Goal: Book appointment/travel/reservation

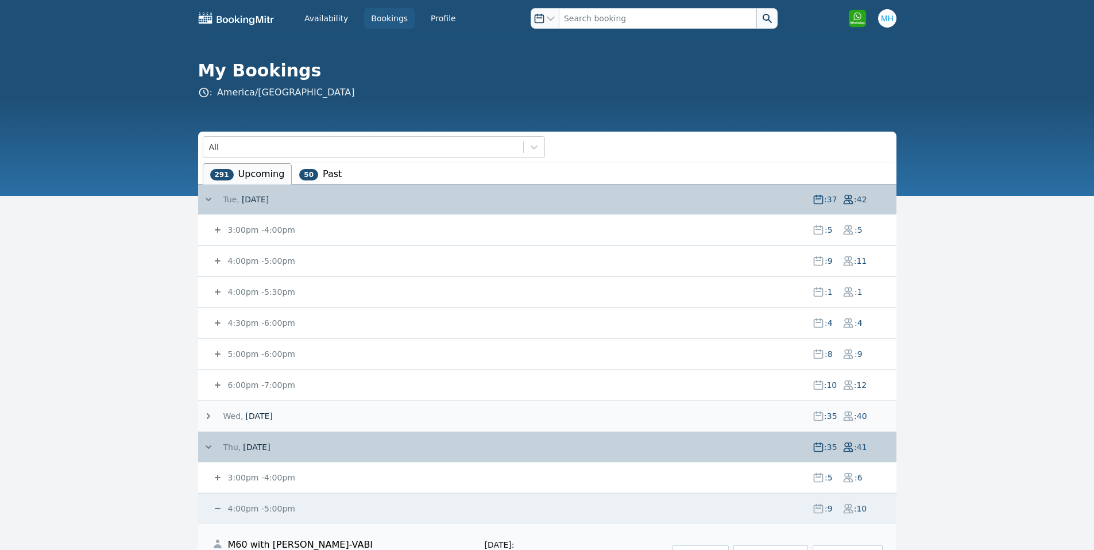
click at [245, 199] on span "[DATE]" at bounding box center [255, 199] width 27 height 11
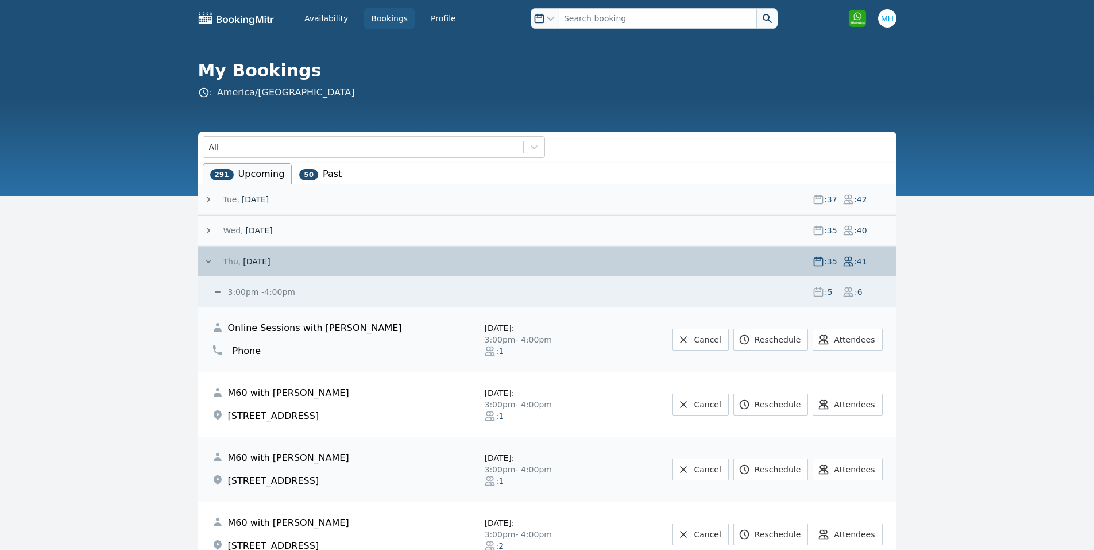
click at [272, 294] on small "3:00pm - 4:00pm" at bounding box center [261, 291] width 70 height 9
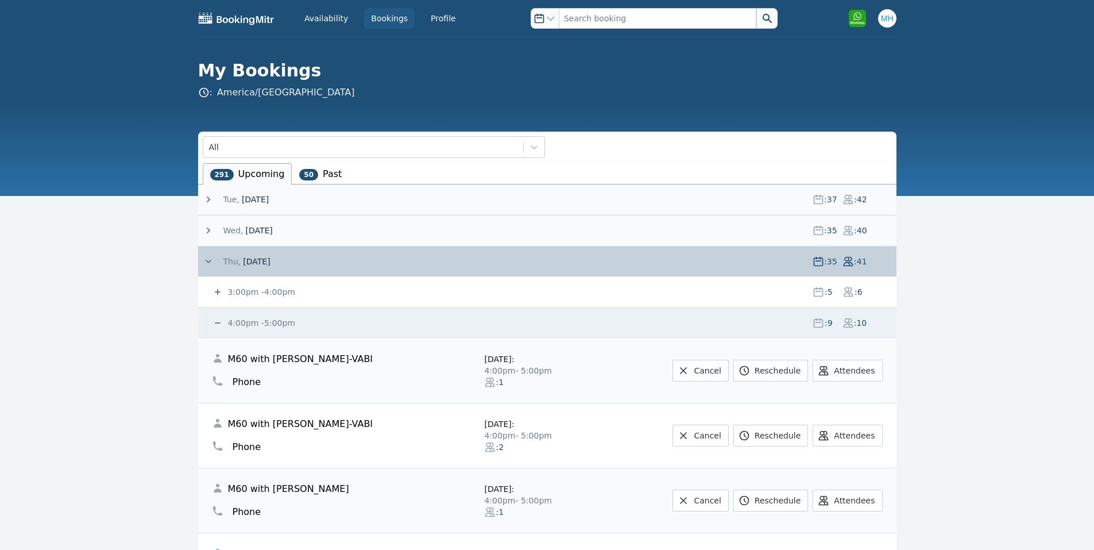
click at [254, 230] on span "[DATE]" at bounding box center [258, 230] width 27 height 11
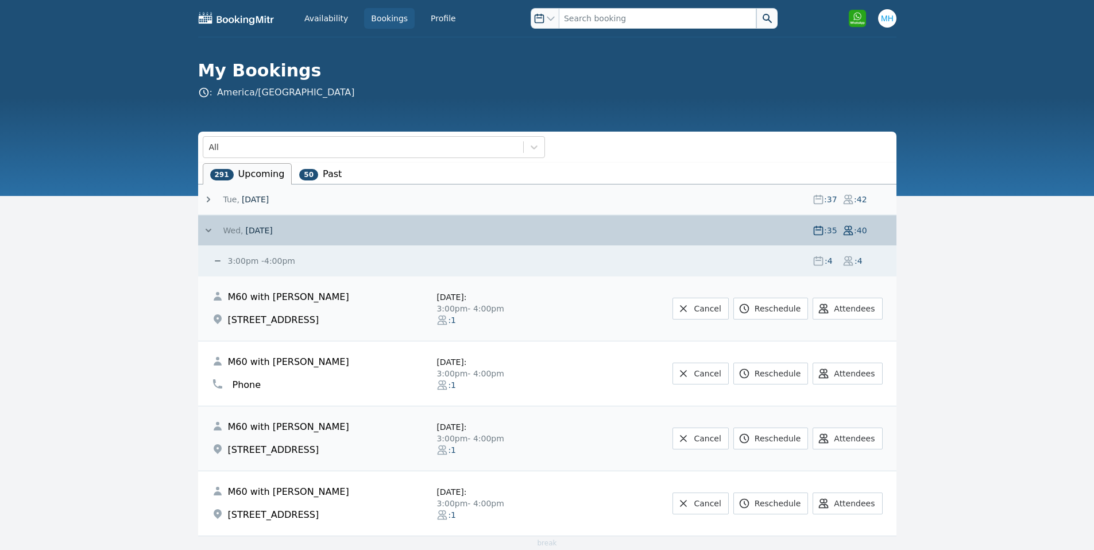
click at [252, 256] on small "3:00pm - 4:00pm" at bounding box center [261, 260] width 70 height 9
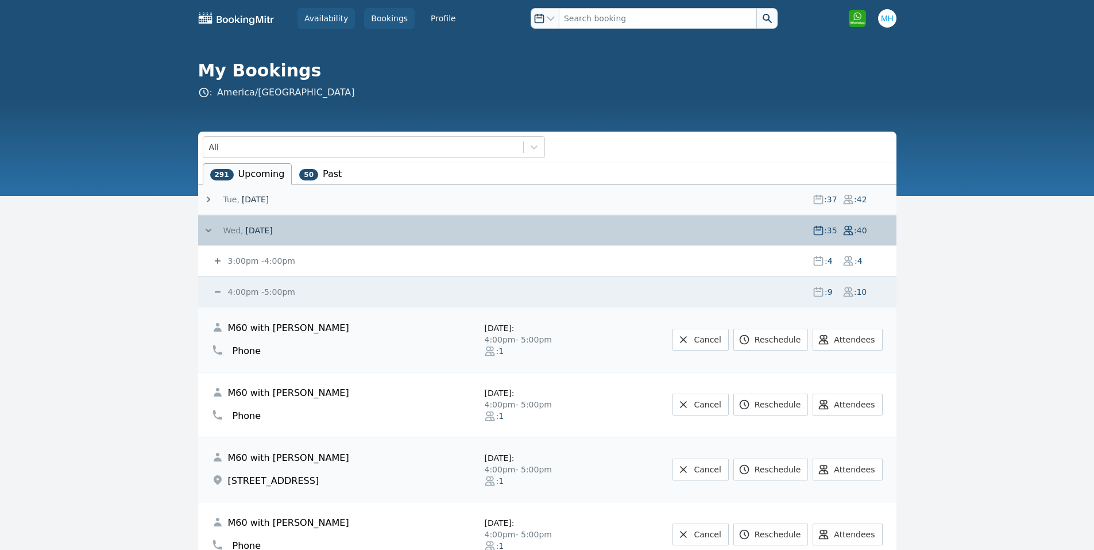
click at [330, 20] on link "Availability" at bounding box center [326, 18] width 57 height 21
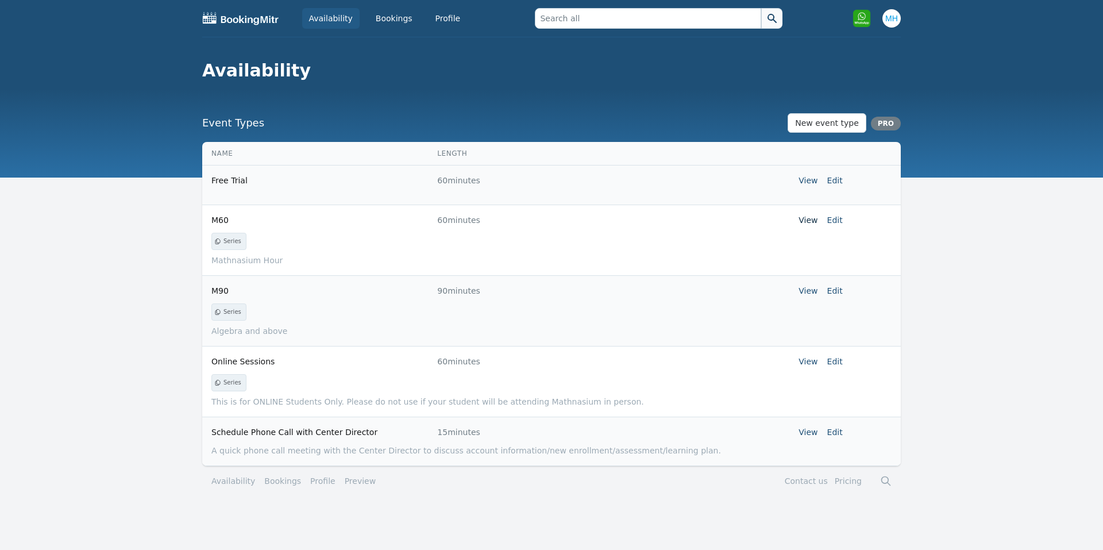
click at [812, 219] on link "View" at bounding box center [808, 219] width 19 height 9
click at [808, 291] on link "View" at bounding box center [808, 290] width 19 height 9
click at [803, 358] on link "View" at bounding box center [808, 361] width 19 height 9
